Goal: Information Seeking & Learning: Learn about a topic

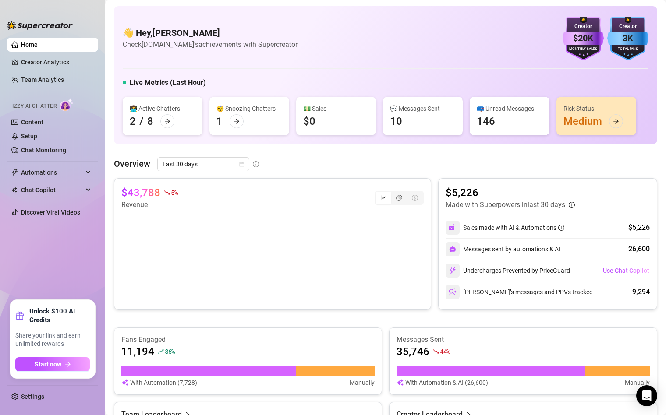
scroll to position [352, 0]
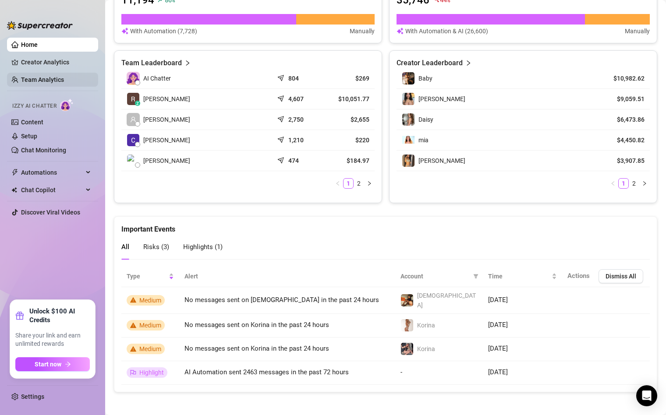
click at [31, 81] on link "Team Analytics" at bounding box center [42, 79] width 43 height 7
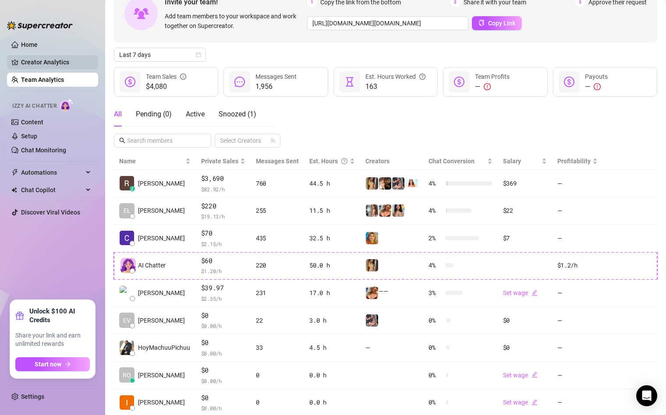
scroll to position [84, 0]
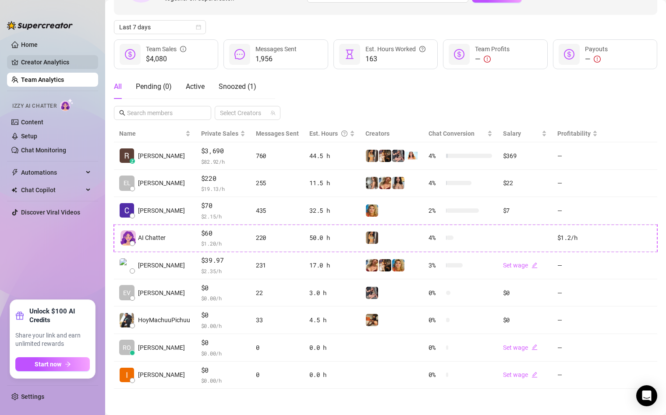
click at [31, 63] on link "Creator Analytics" at bounding box center [56, 62] width 70 height 14
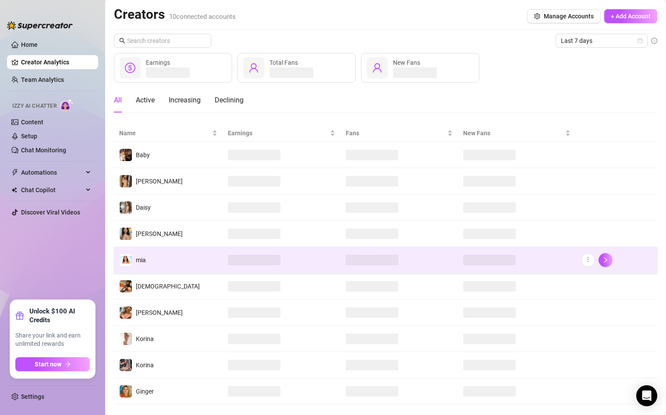
scroll to position [16, 0]
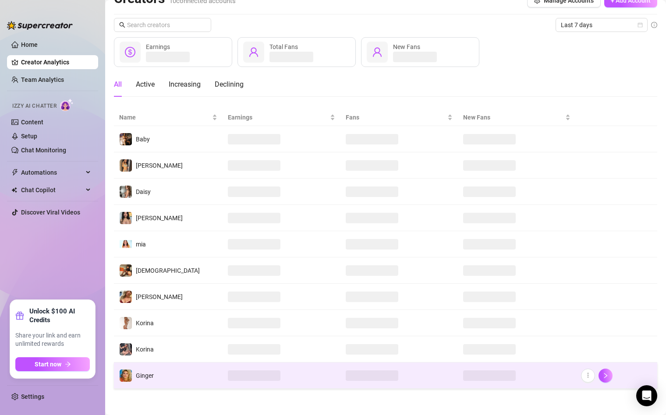
click at [164, 370] on td "Ginger" at bounding box center [168, 376] width 109 height 26
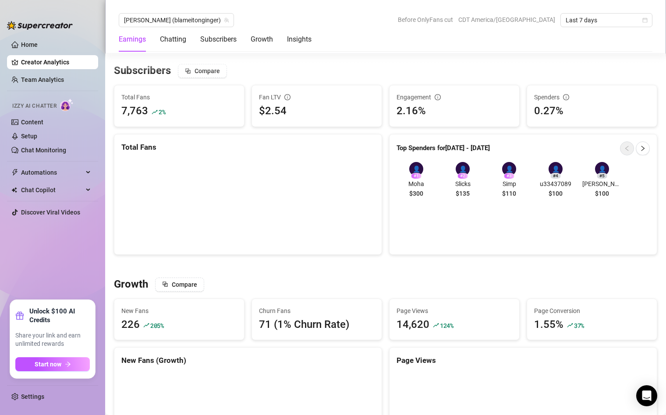
scroll to position [540, 0]
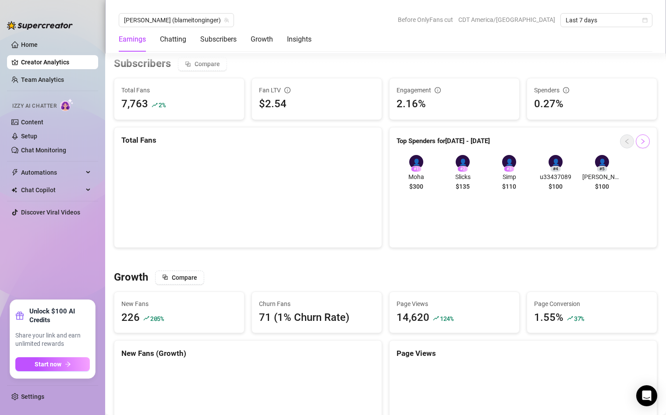
click at [644, 145] on span "button" at bounding box center [642, 141] width 6 height 7
click at [632, 140] on button "button" at bounding box center [627, 141] width 14 height 14
click at [176, 39] on div "Chatting" at bounding box center [173, 39] width 26 height 11
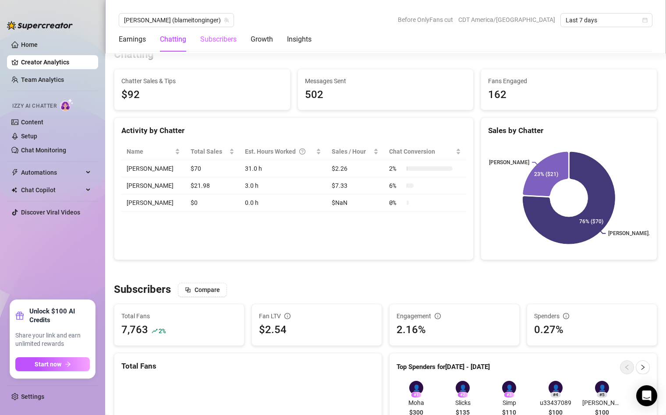
scroll to position [304, 0]
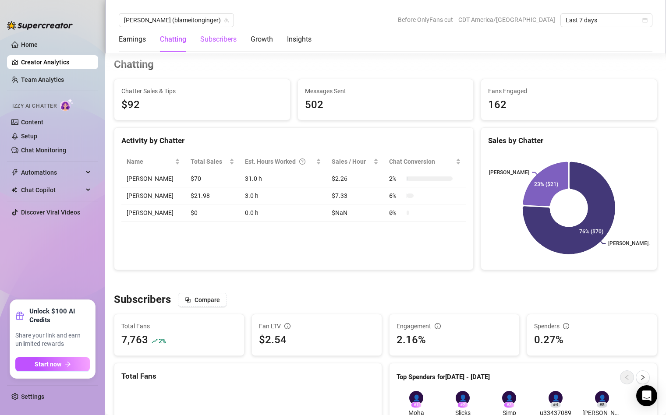
click at [223, 41] on div "Subscribers" at bounding box center [218, 39] width 36 height 11
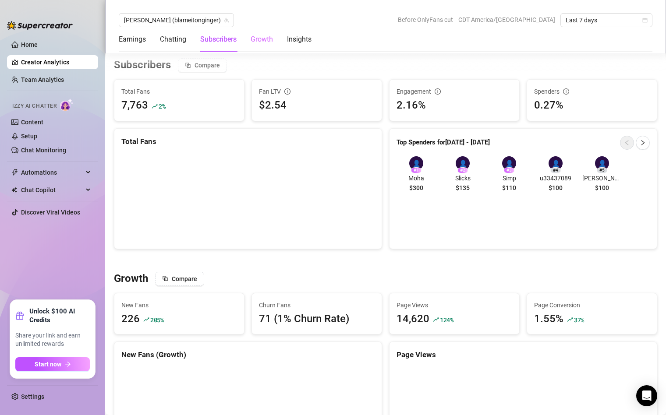
scroll to position [539, 0]
click at [263, 35] on div "Growth" at bounding box center [261, 39] width 22 height 11
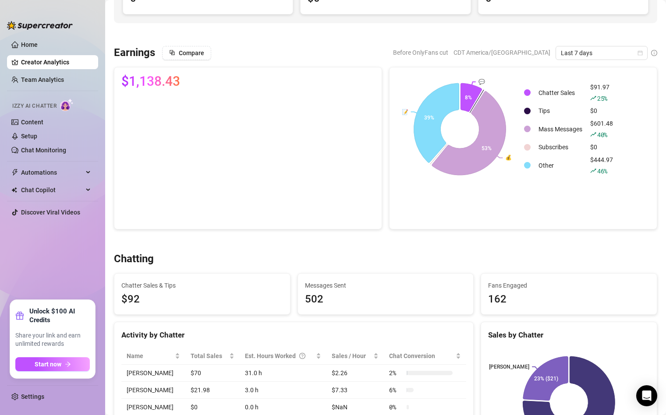
scroll to position [107, 0]
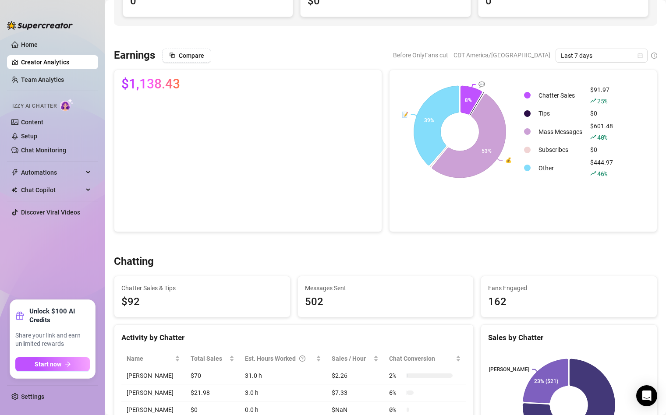
click at [351, 293] on div "Messages Sent 502" at bounding box center [386, 296] width 162 height 27
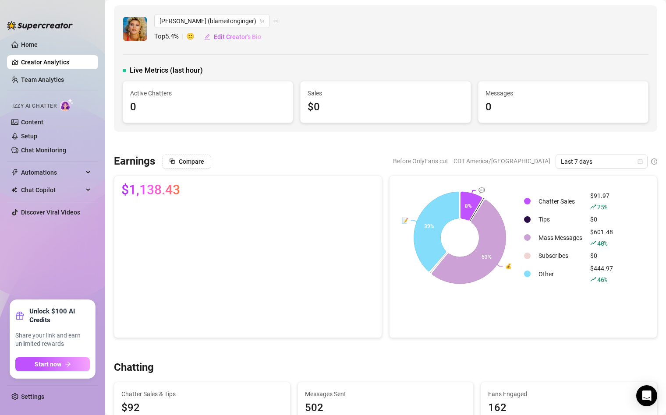
scroll to position [0, 0]
click at [22, 46] on link "Home" at bounding box center [29, 44] width 17 height 7
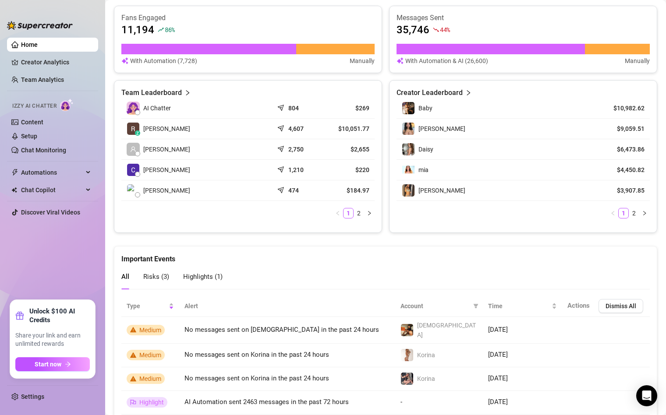
scroll to position [314, 0]
